Goal: Transaction & Acquisition: Purchase product/service

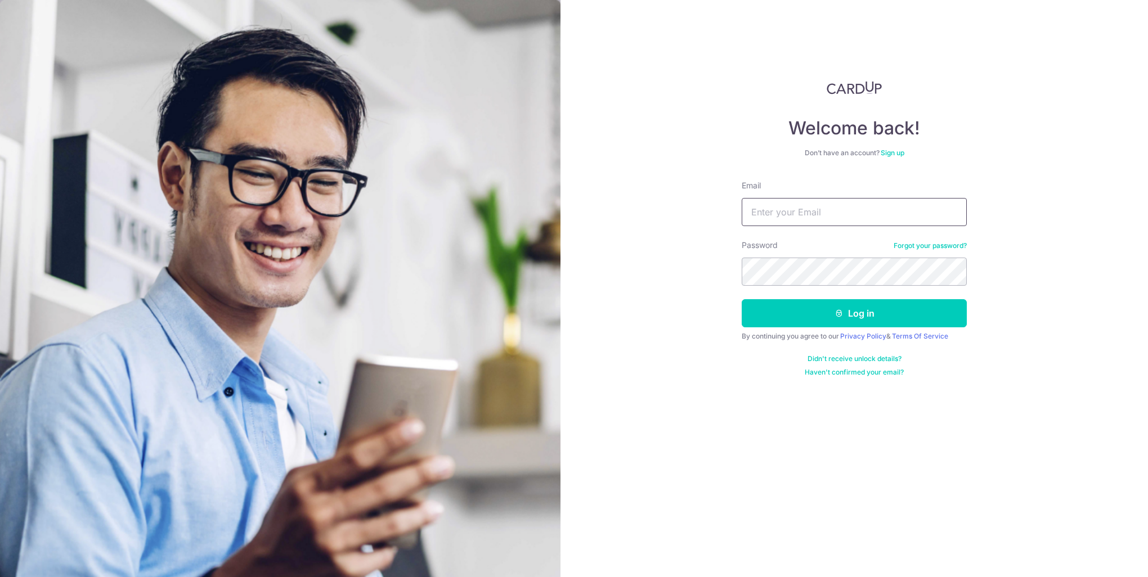
click at [805, 206] on input "Email" at bounding box center [853, 212] width 225 height 28
type input "[EMAIL_ADDRESS][DOMAIN_NAME]"
click at [741, 299] on button "Log in" at bounding box center [853, 313] width 225 height 28
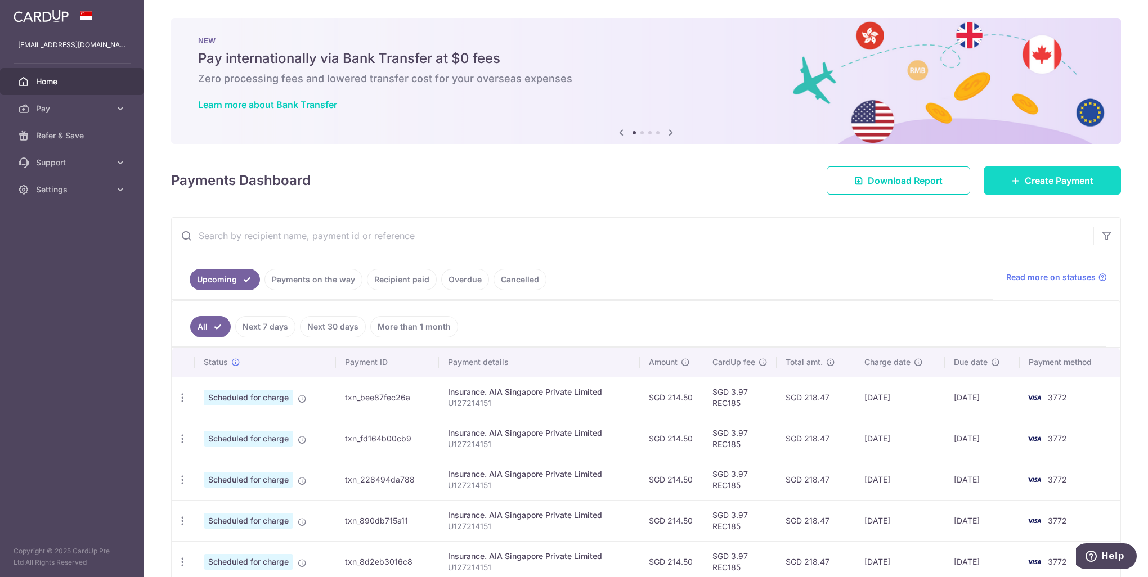
click at [1052, 188] on link "Create Payment" at bounding box center [1051, 181] width 137 height 28
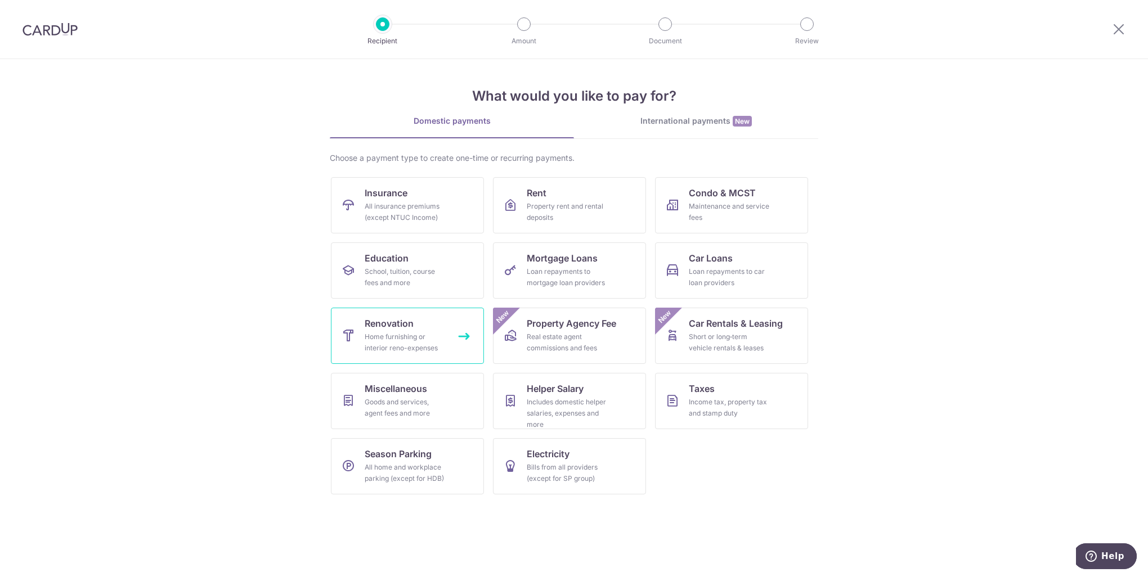
click at [401, 343] on div "Home furnishing or interior reno-expenses" at bounding box center [405, 342] width 81 height 23
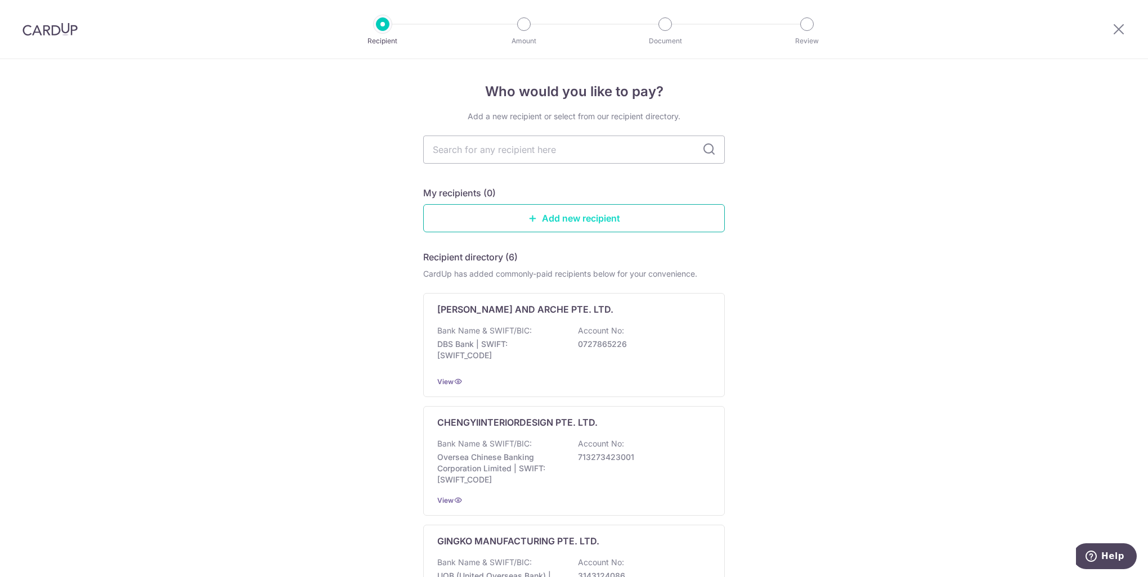
click at [531, 217] on icon at bounding box center [532, 218] width 9 height 9
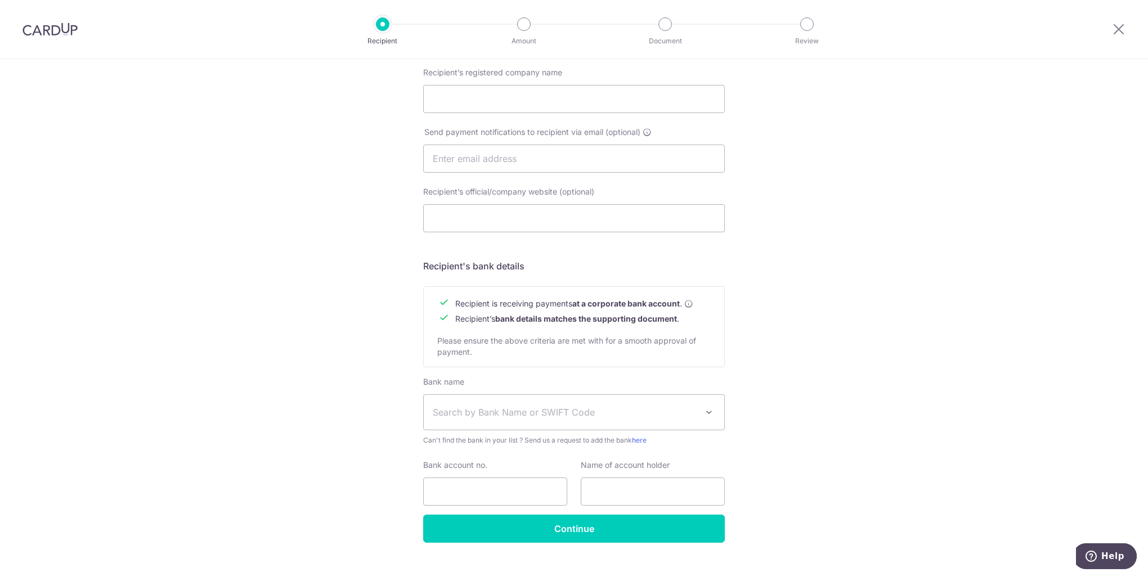
scroll to position [327, 0]
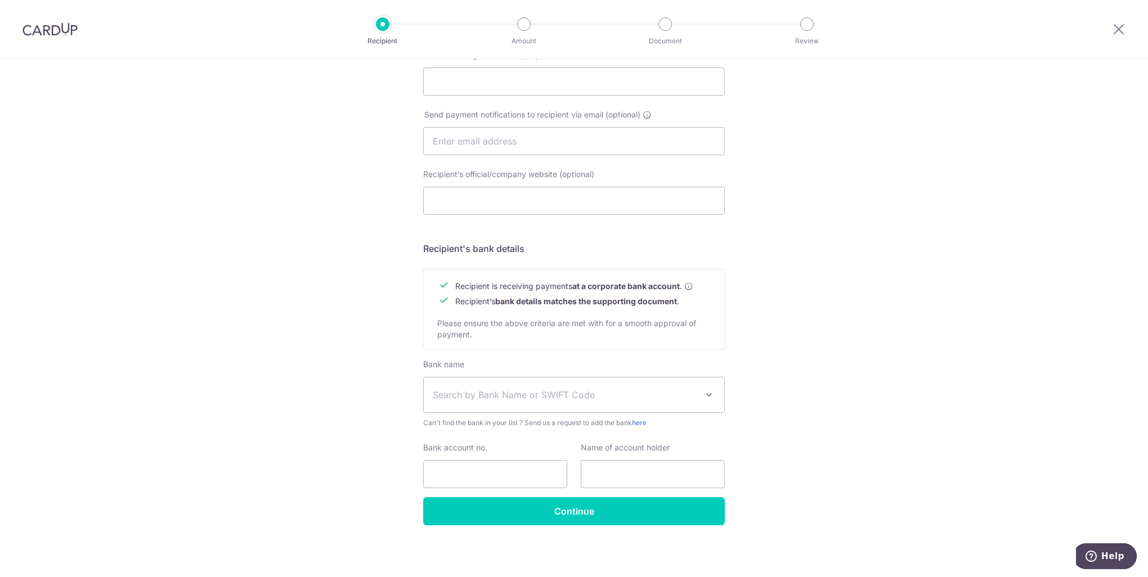
click at [707, 393] on span at bounding box center [709, 395] width 14 height 14
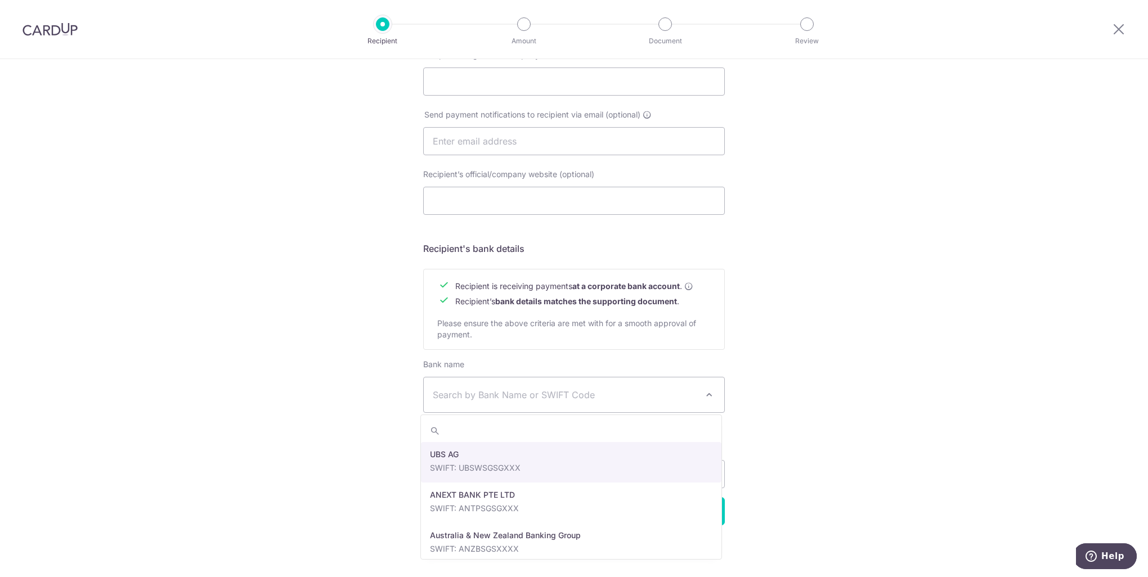
click at [707, 393] on span at bounding box center [709, 395] width 14 height 14
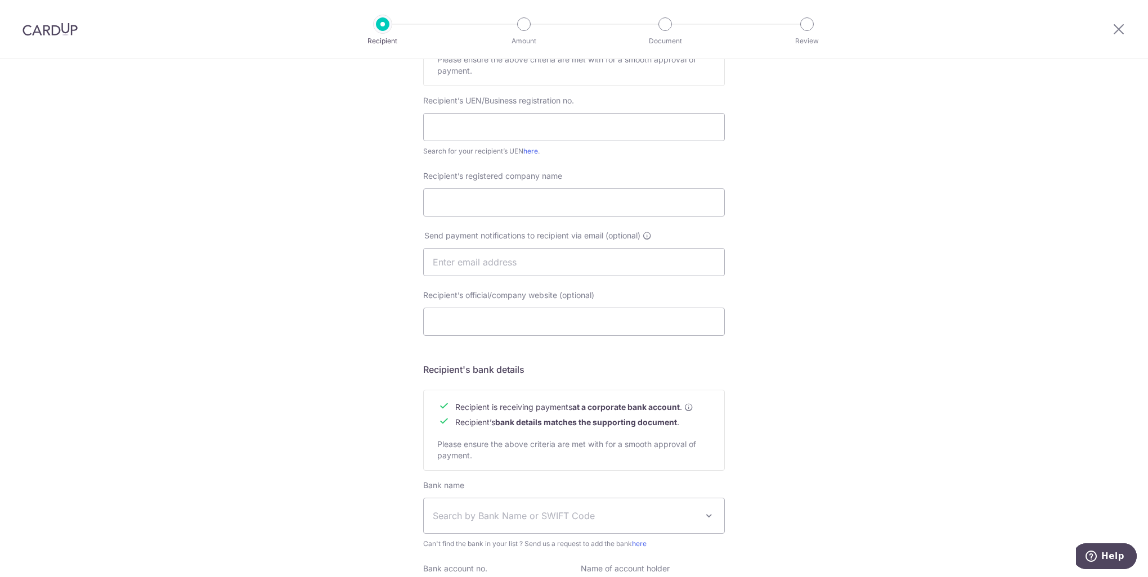
scroll to position [0, 0]
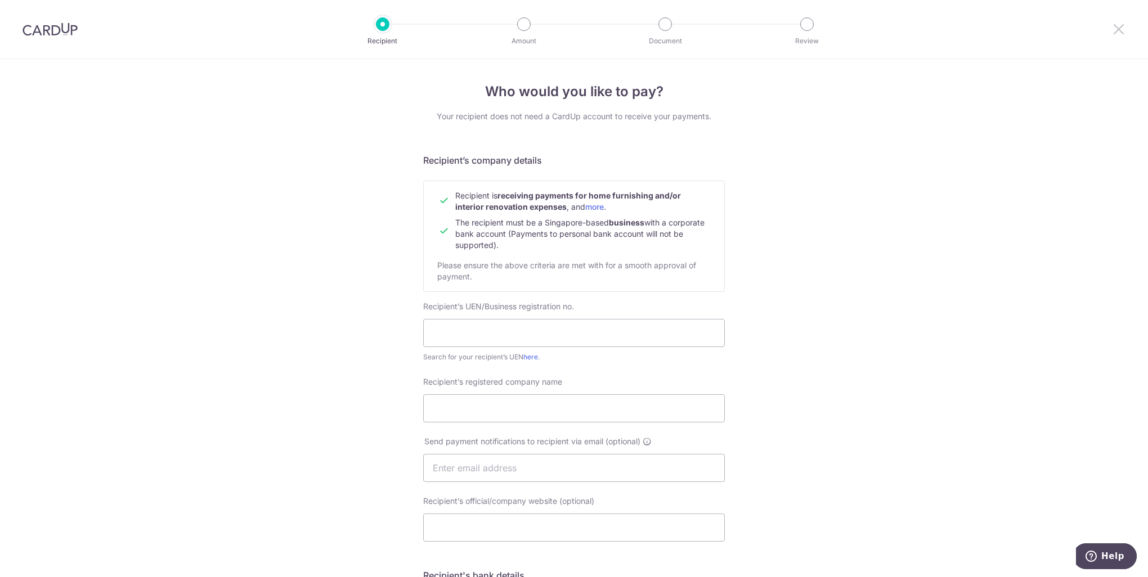
drag, startPoint x: 1117, startPoint y: 30, endPoint x: 628, endPoint y: 64, distance: 490.6
click at [1117, 30] on icon at bounding box center [1119, 29] width 14 height 14
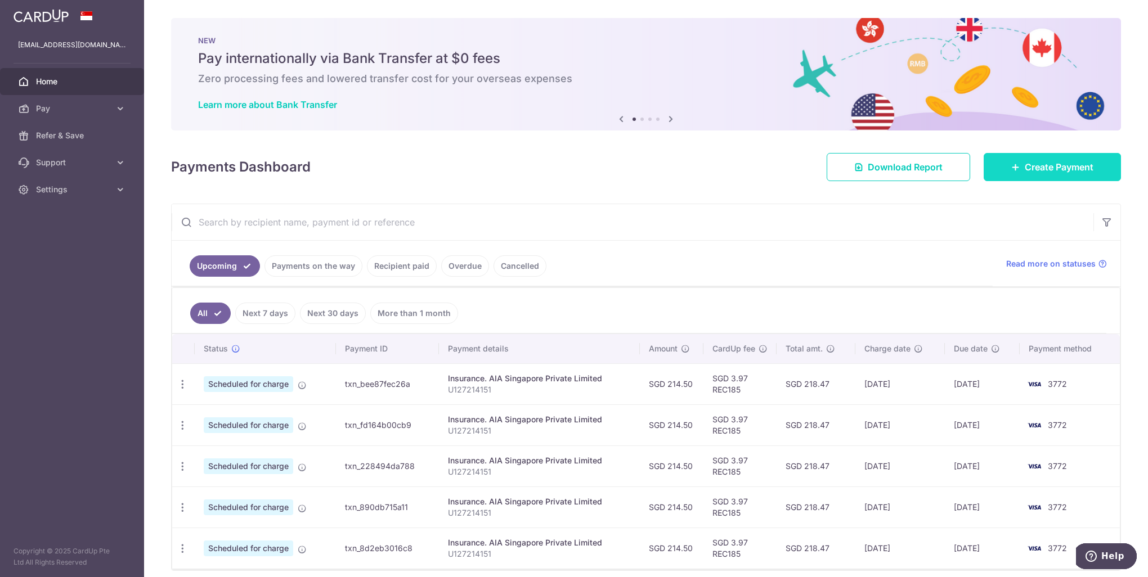
click at [1024, 167] on span "Create Payment" at bounding box center [1058, 167] width 69 height 14
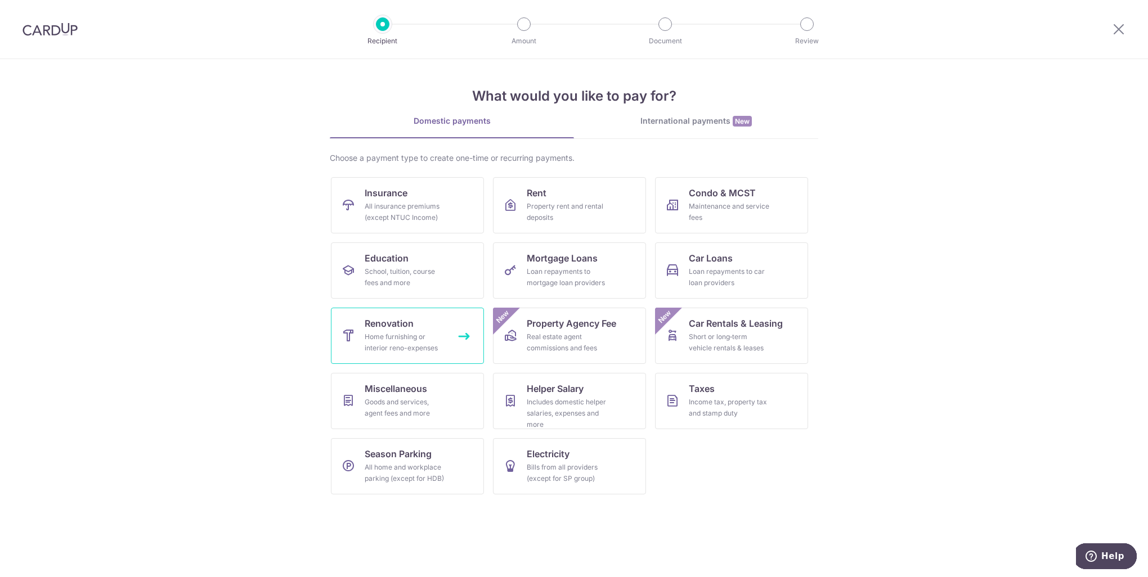
click at [398, 329] on span "Renovation" at bounding box center [389, 324] width 49 height 14
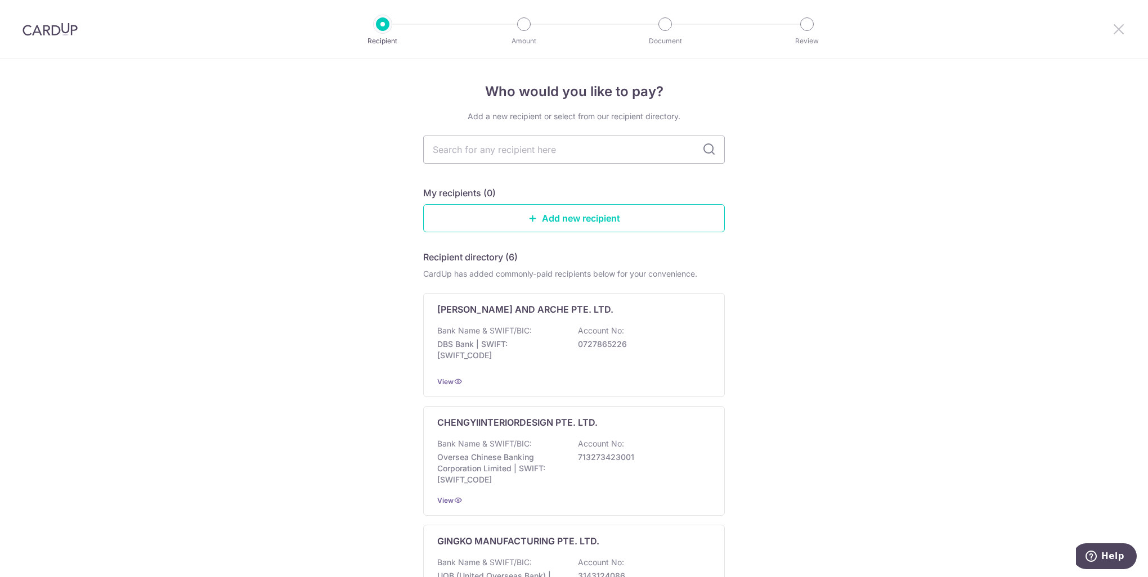
click at [1117, 30] on icon at bounding box center [1119, 29] width 14 height 14
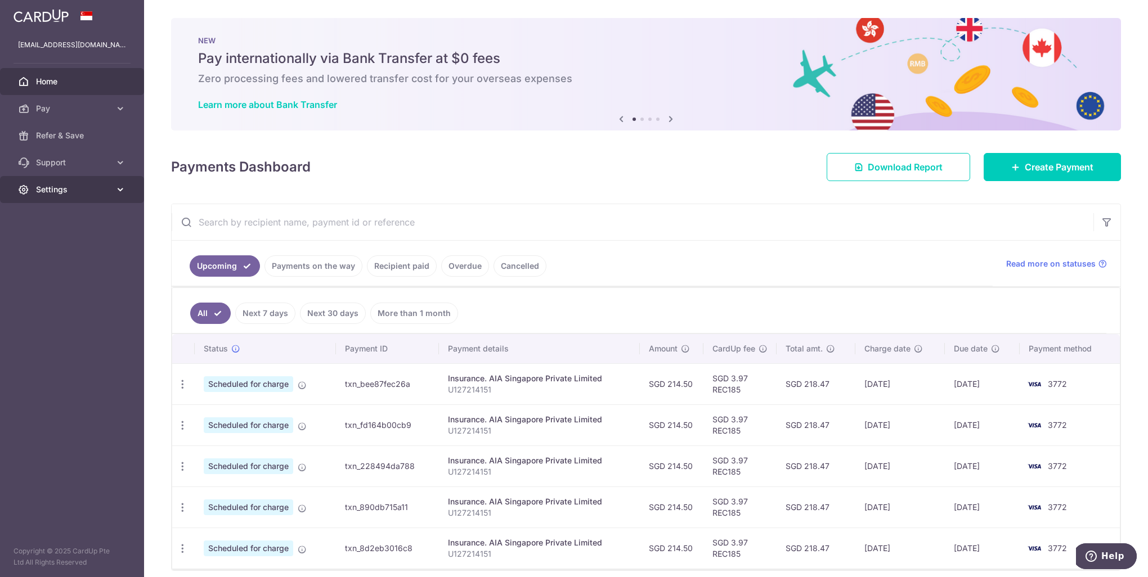
click at [59, 192] on span "Settings" at bounding box center [73, 189] width 74 height 11
click at [53, 245] on span "Logout" at bounding box center [73, 243] width 74 height 11
